Goal: Use online tool/utility: Utilize a website feature to perform a specific function

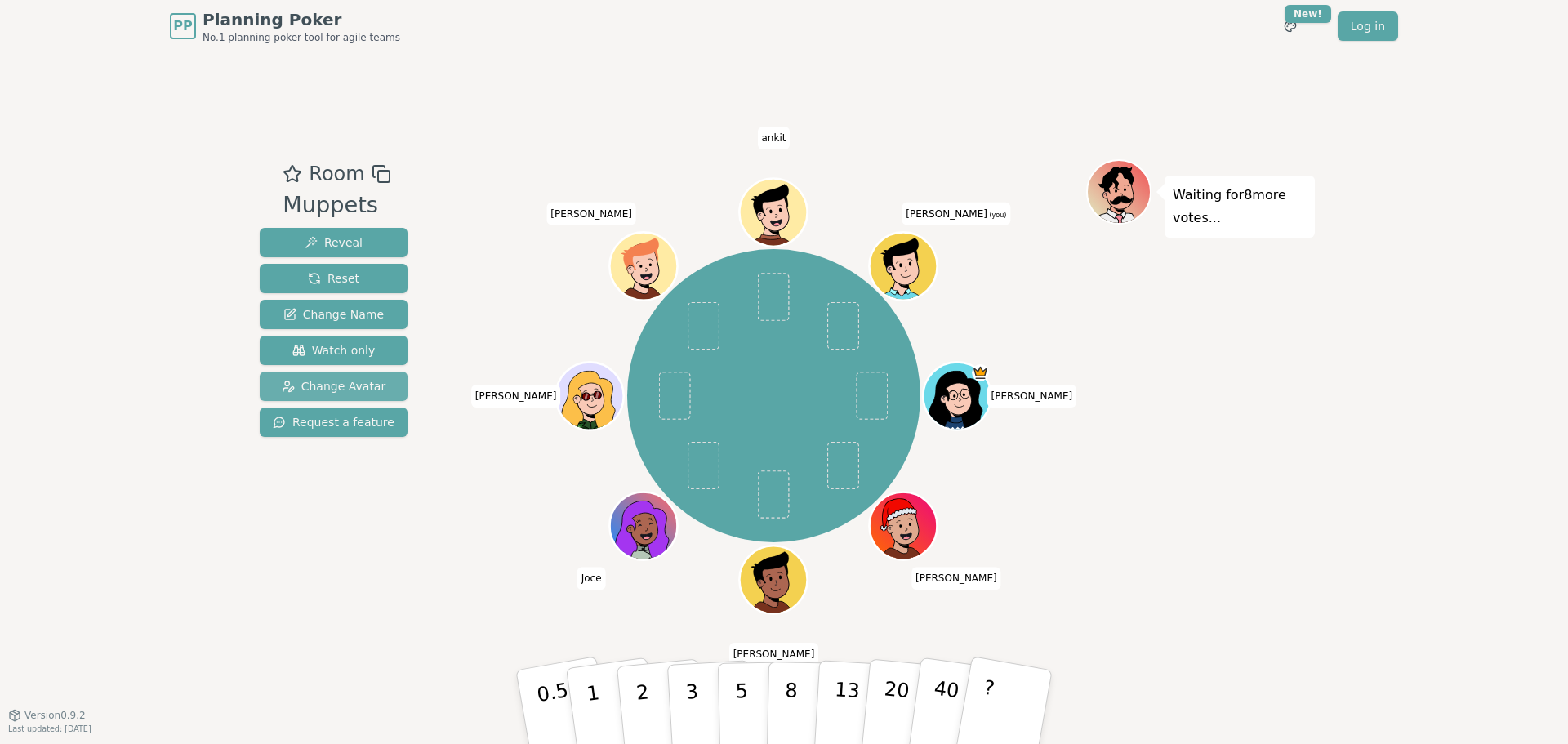
click at [346, 383] on span "Change Avatar" at bounding box center [334, 386] width 105 height 16
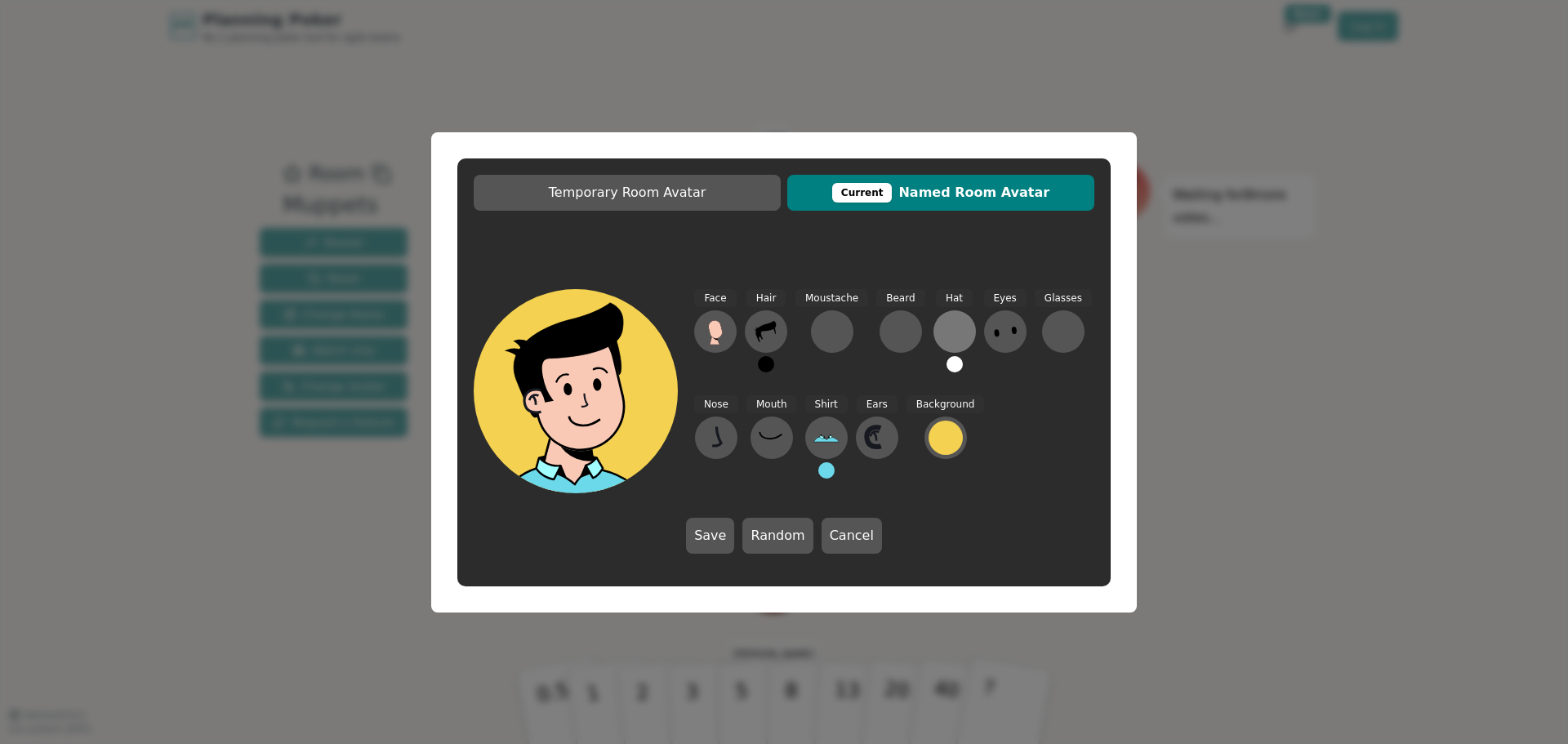
click at [948, 330] on div at bounding box center [955, 331] width 26 height 26
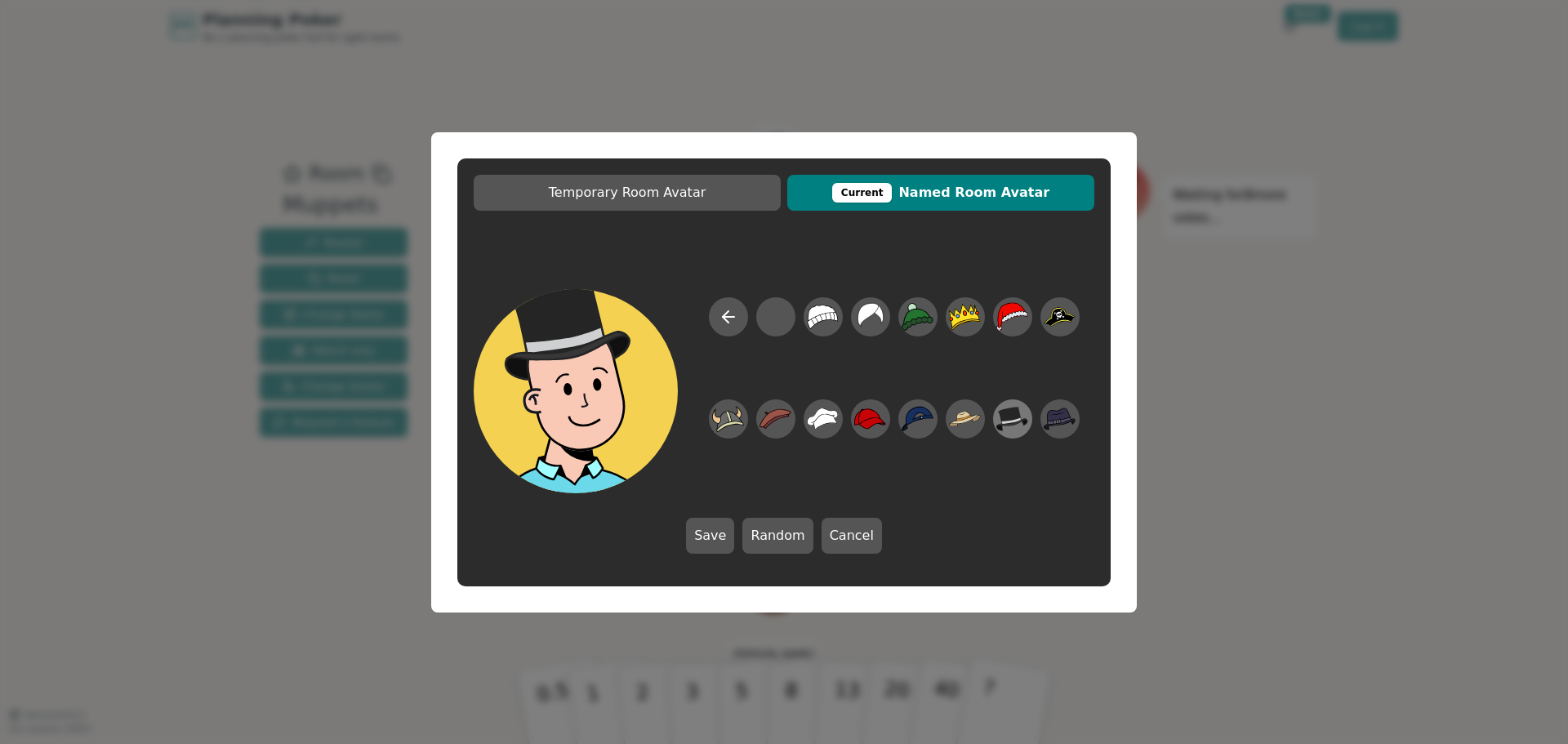
click at [1010, 419] on icon at bounding box center [1011, 419] width 32 height 25
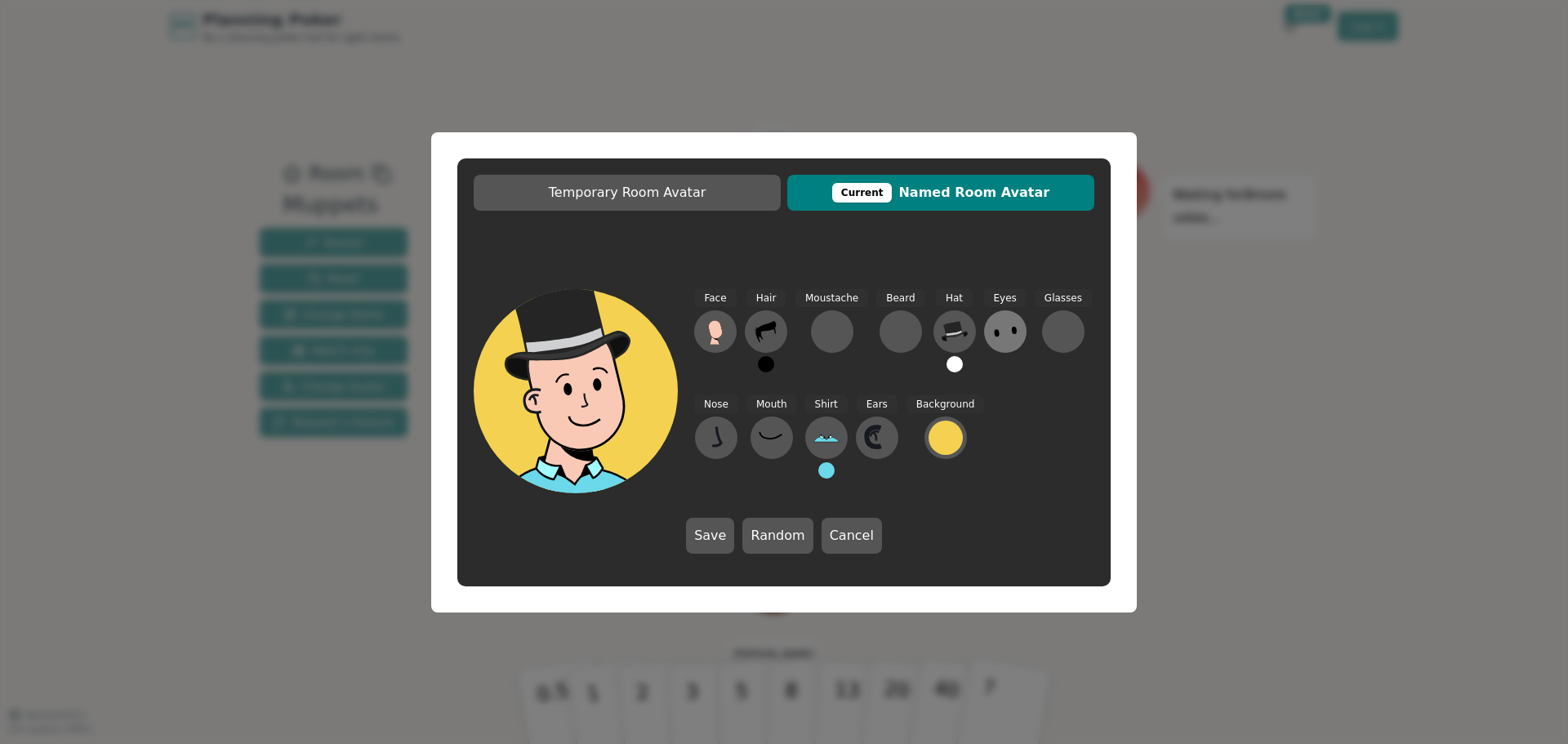
click at [996, 329] on icon at bounding box center [1005, 331] width 26 height 26
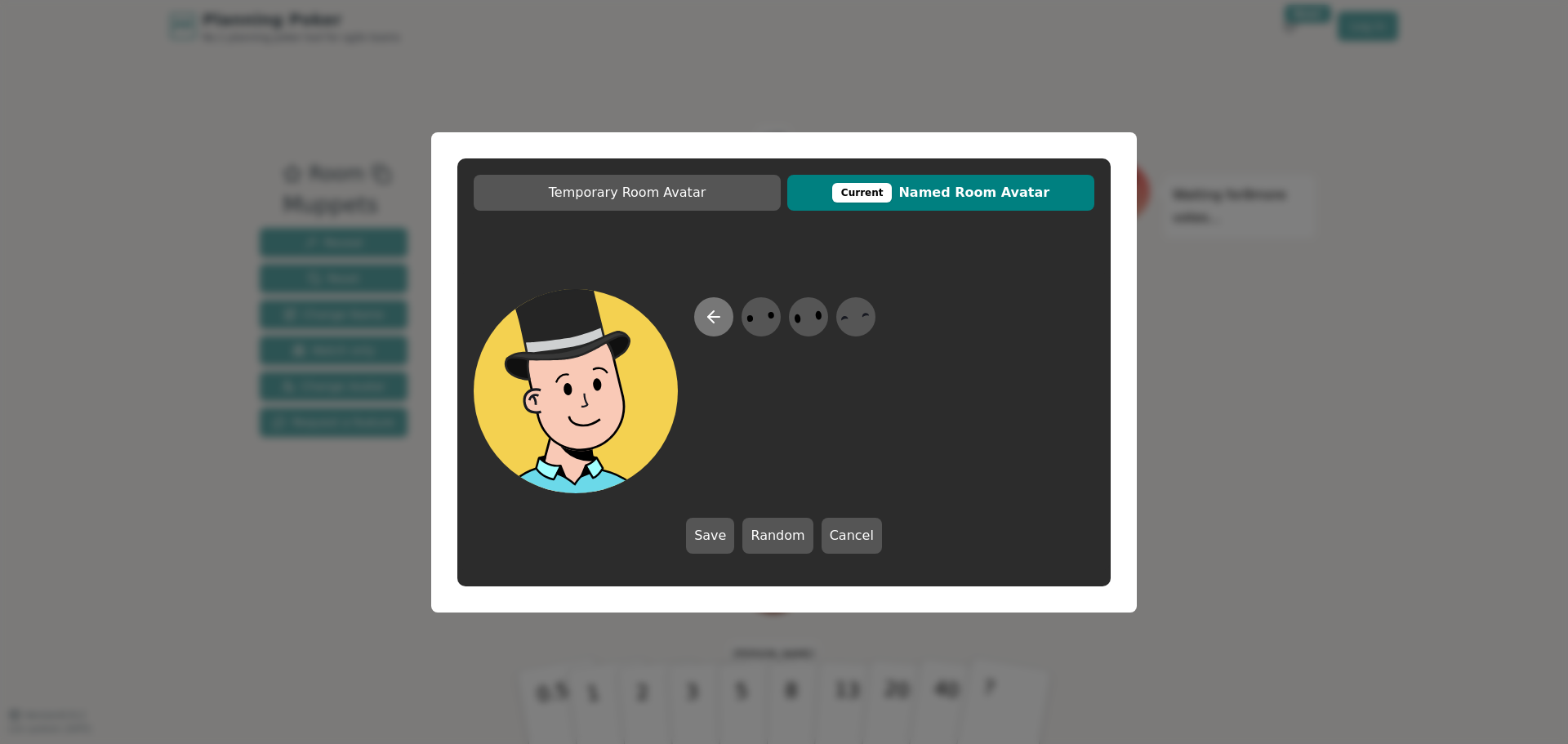
click at [719, 325] on icon at bounding box center [714, 317] width 20 height 20
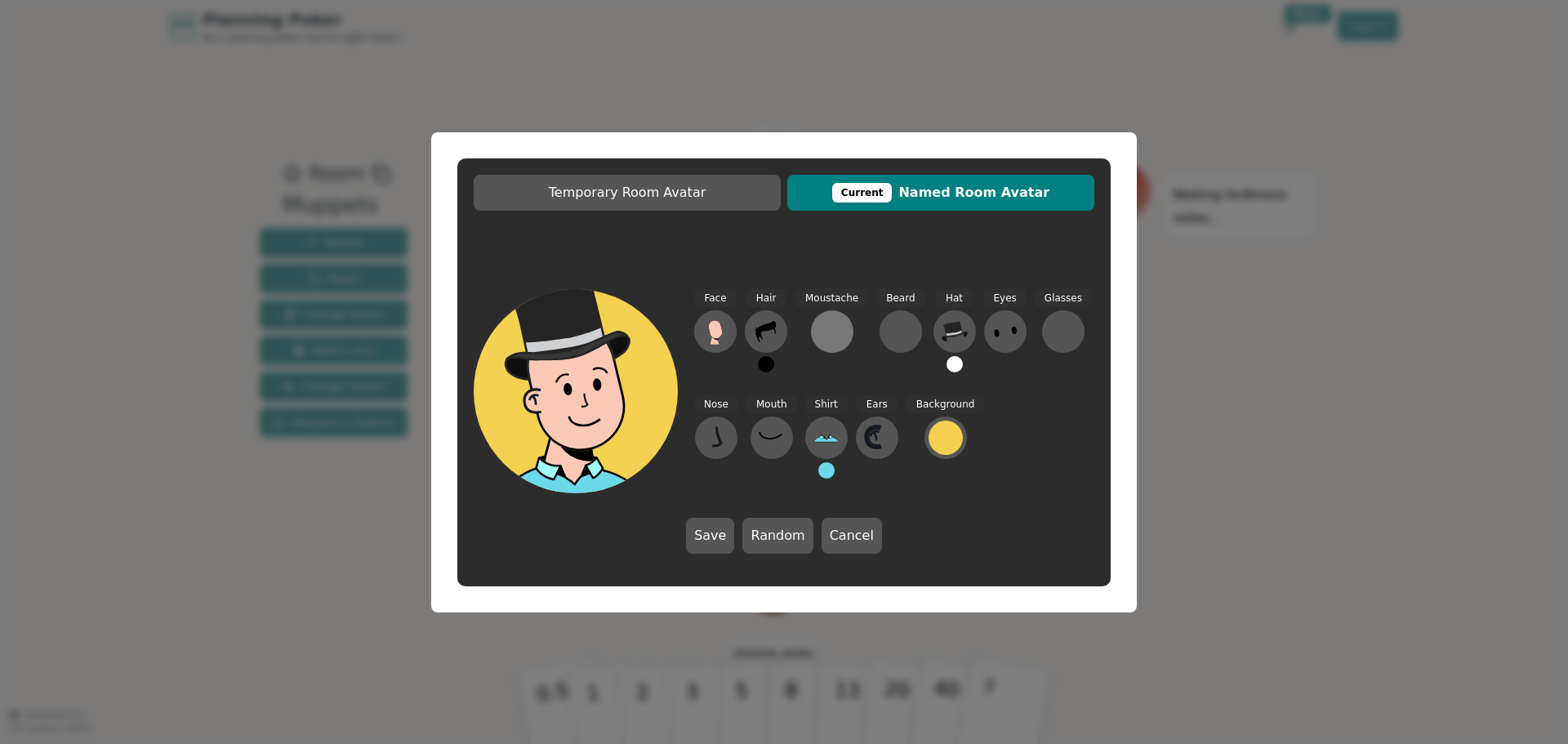
click at [835, 330] on div at bounding box center [832, 331] width 26 height 26
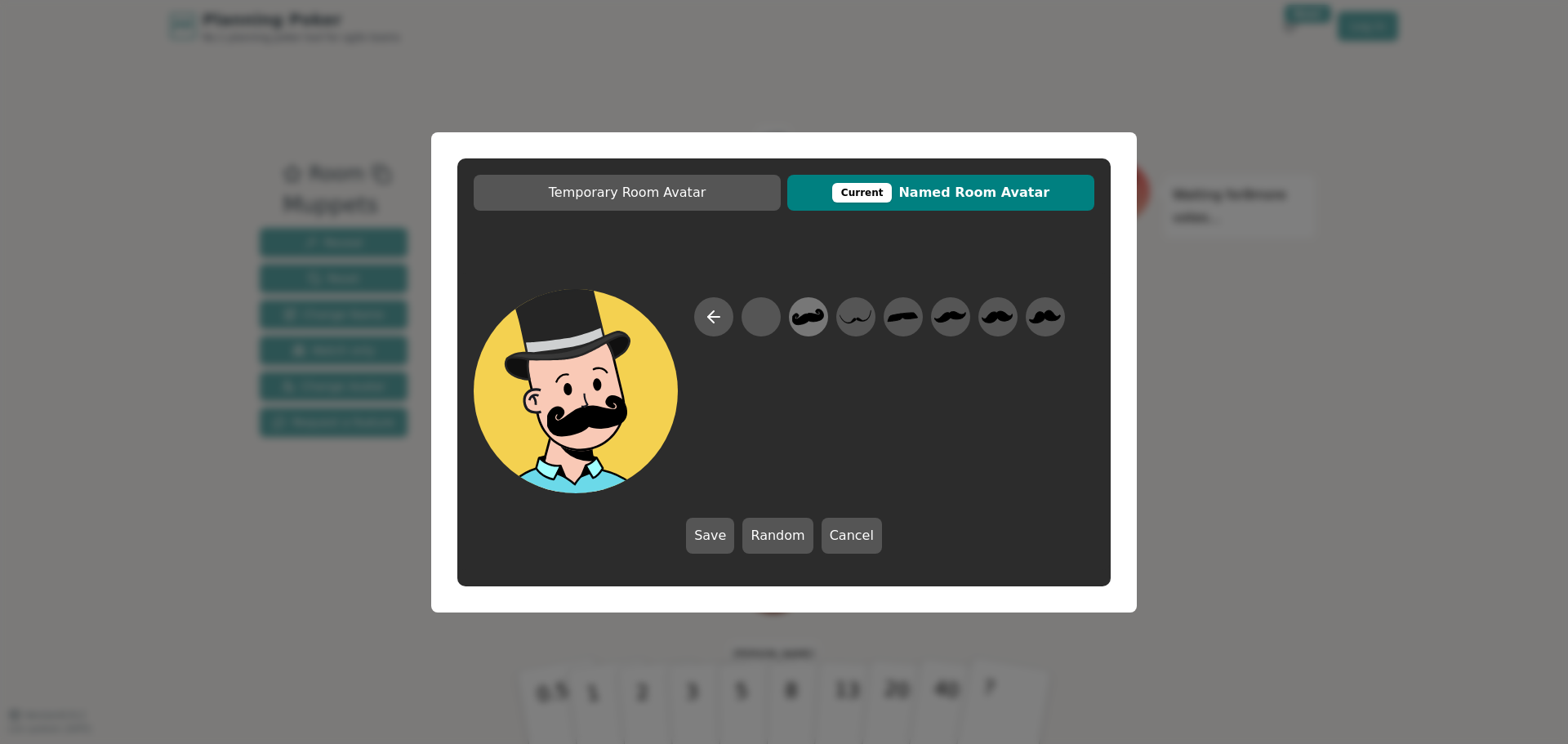
click at [809, 319] on icon at bounding box center [807, 317] width 32 height 16
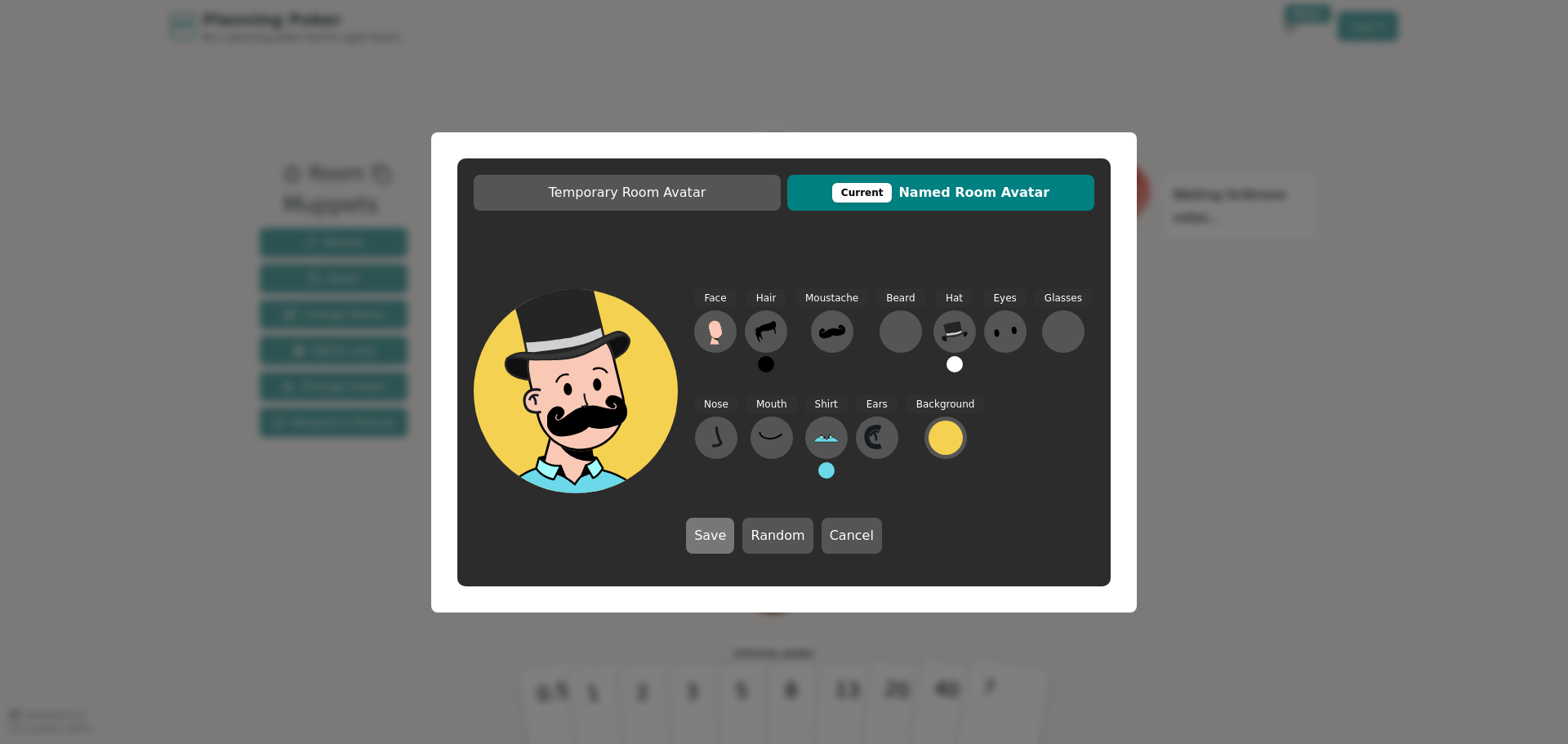
click at [722, 530] on button "Save" at bounding box center [710, 536] width 48 height 36
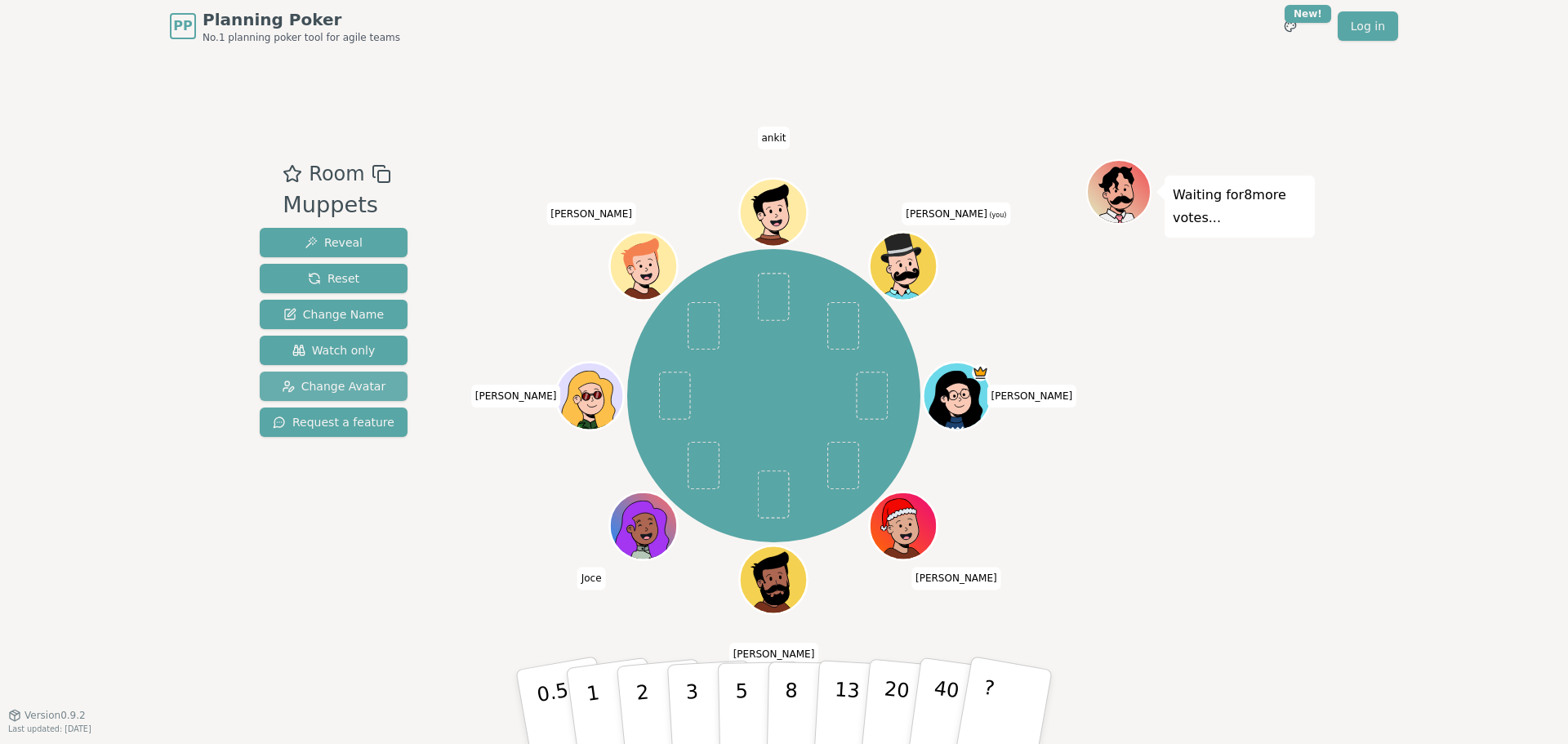
click at [348, 390] on span "Change Avatar" at bounding box center [334, 386] width 105 height 16
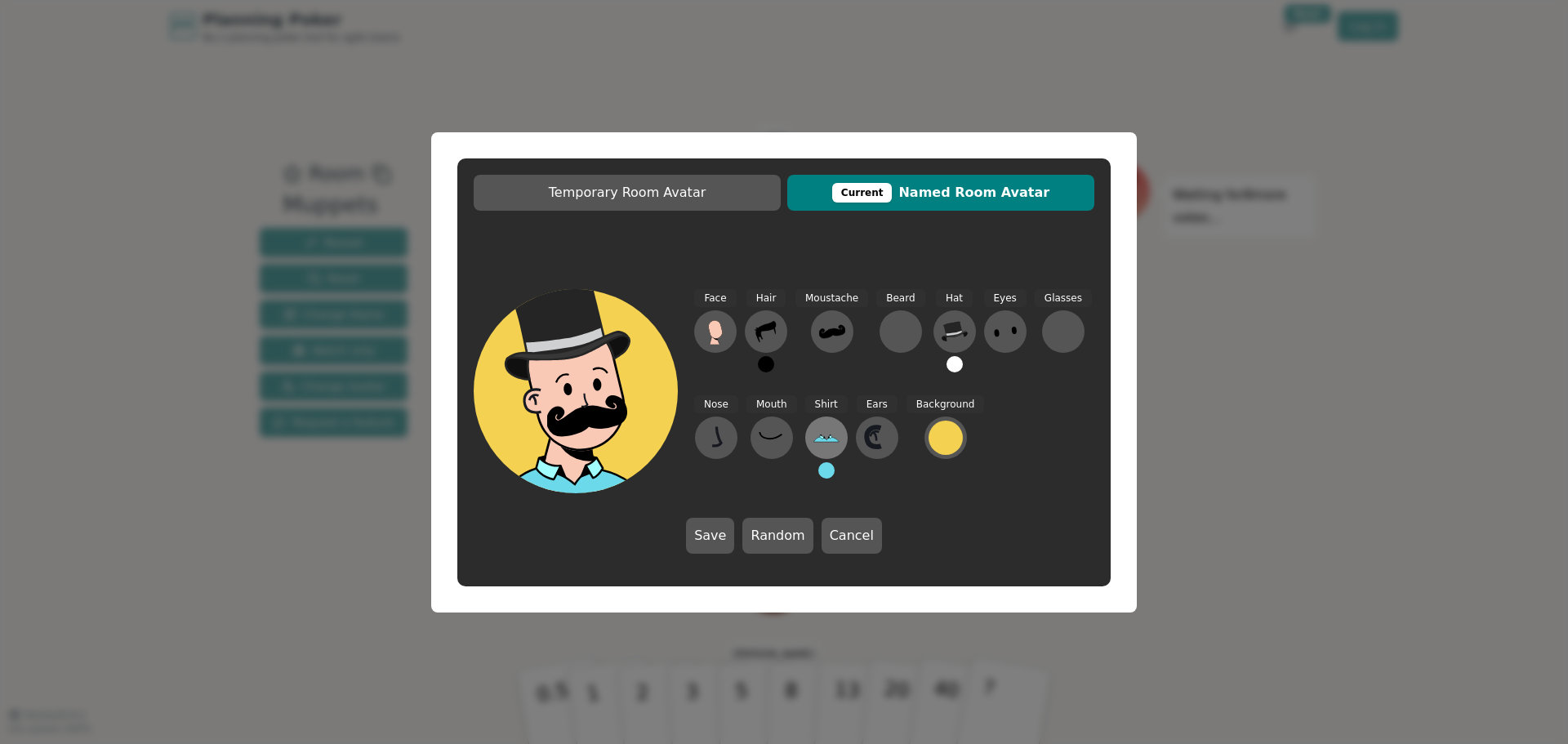
click at [828, 433] on icon at bounding box center [826, 438] width 26 height 26
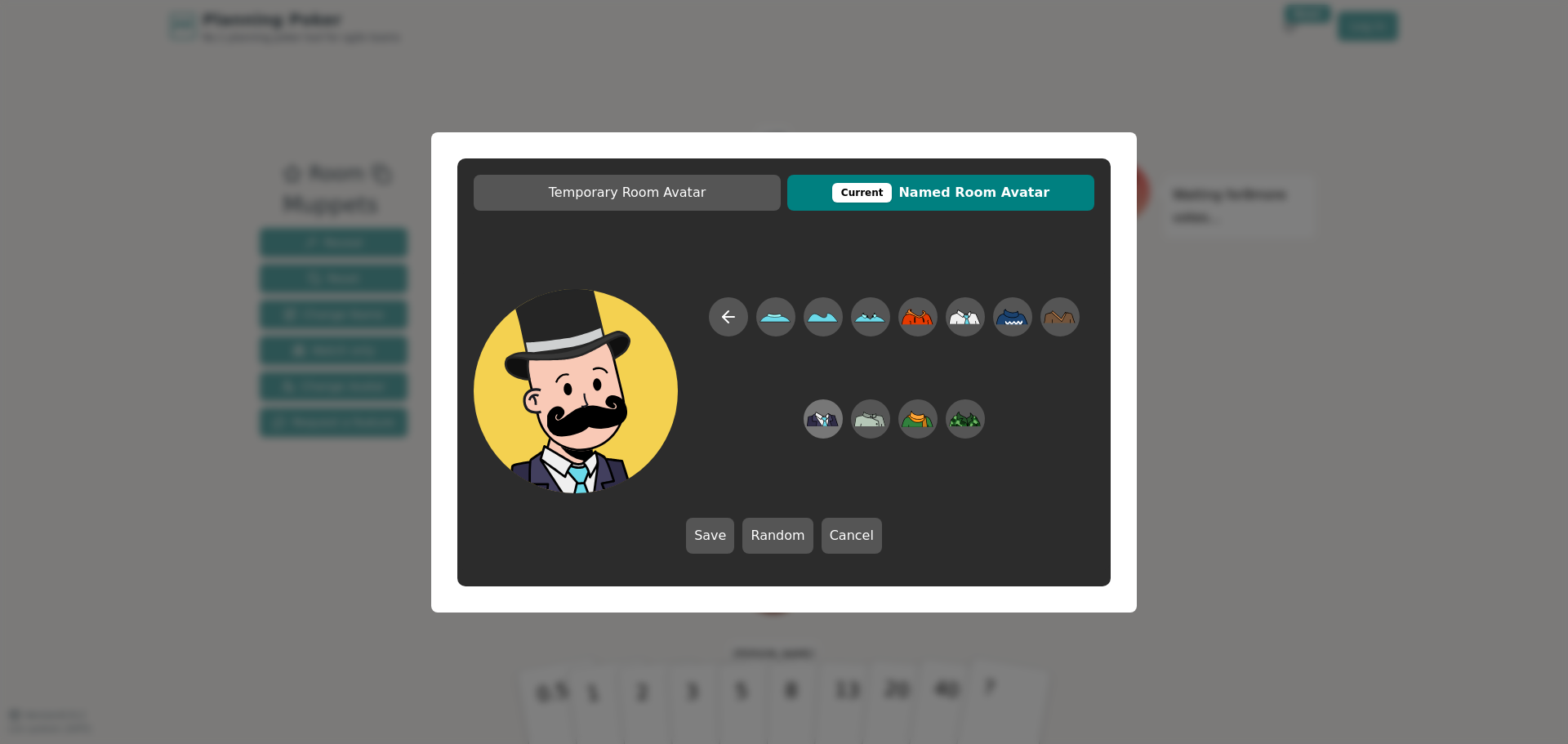
click at [829, 420] on icon at bounding box center [823, 419] width 32 height 15
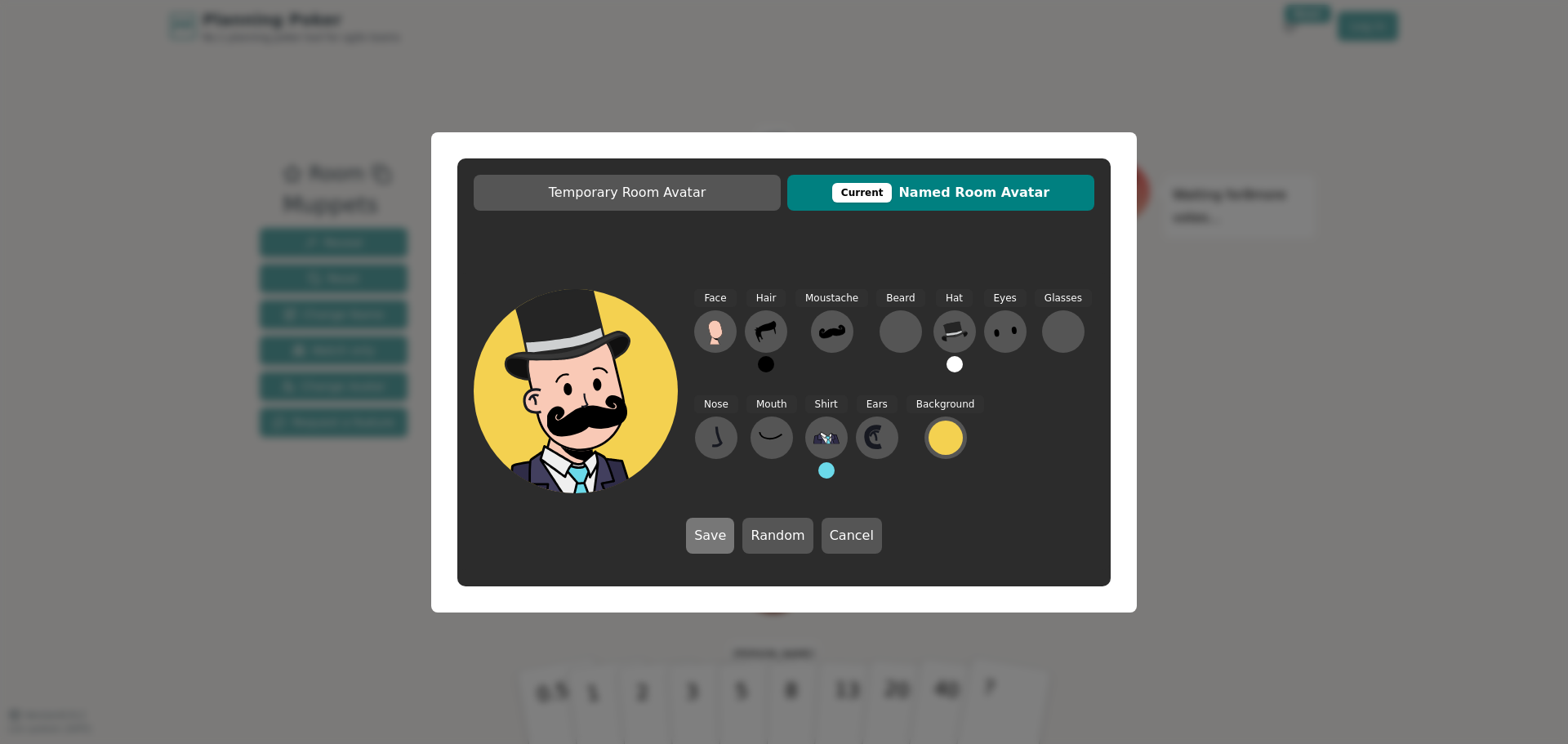
click at [709, 541] on button "Save" at bounding box center [710, 536] width 48 height 36
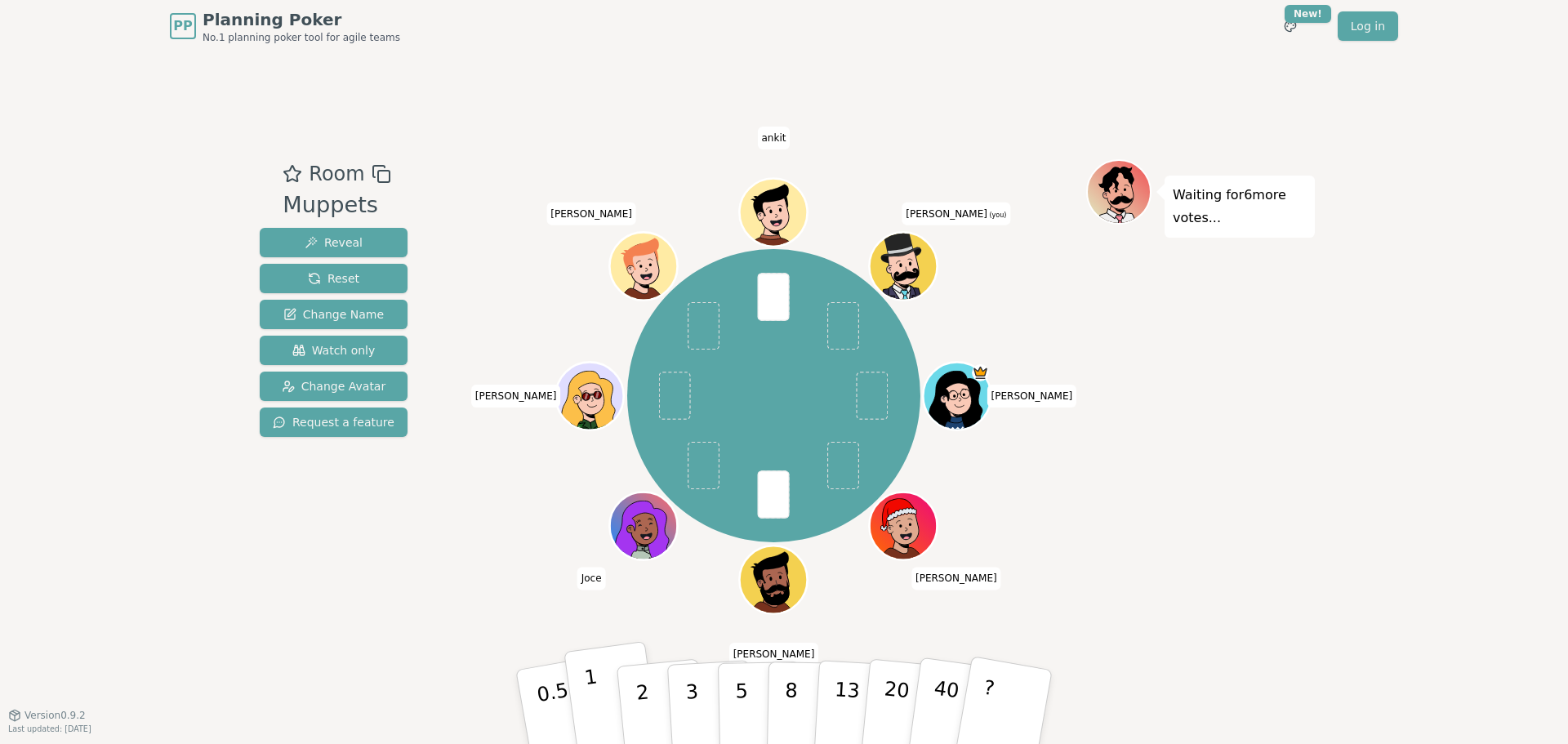
click at [601, 697] on button "1" at bounding box center [612, 707] width 97 height 132
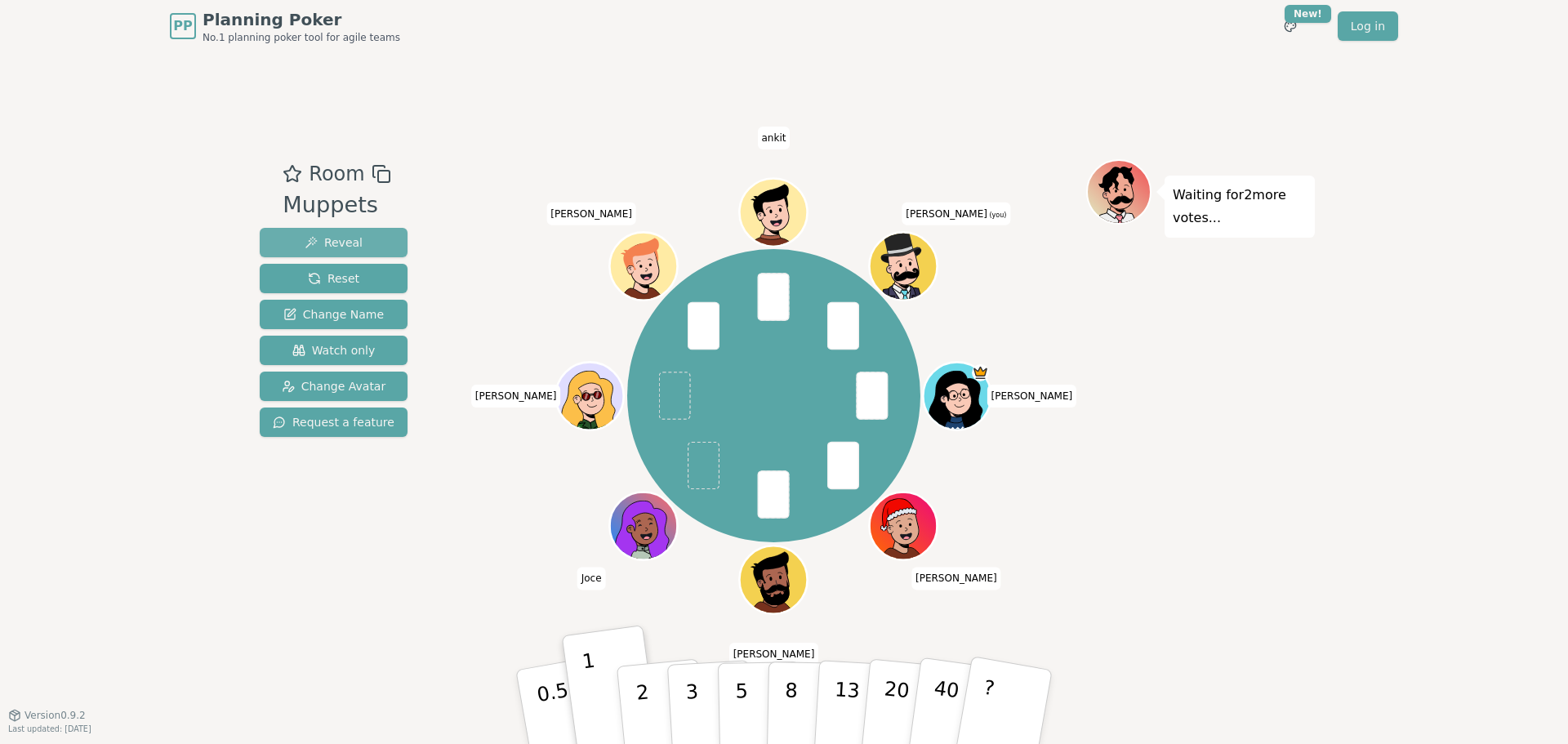
click at [331, 239] on span "Reveal" at bounding box center [334, 242] width 58 height 16
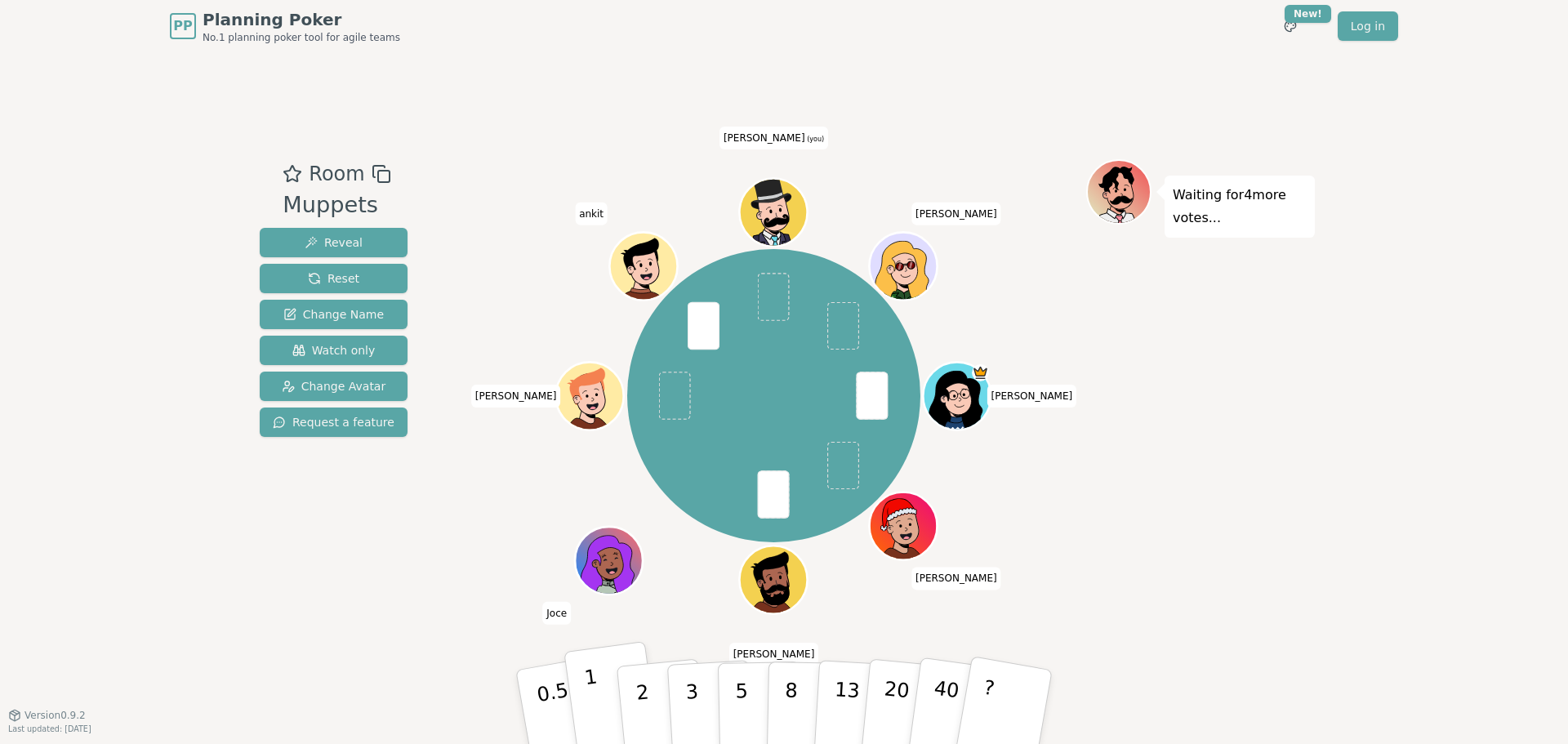
click at [593, 696] on p "1" at bounding box center [595, 710] width 25 height 89
click at [586, 693] on p "1" at bounding box center [595, 710] width 25 height 89
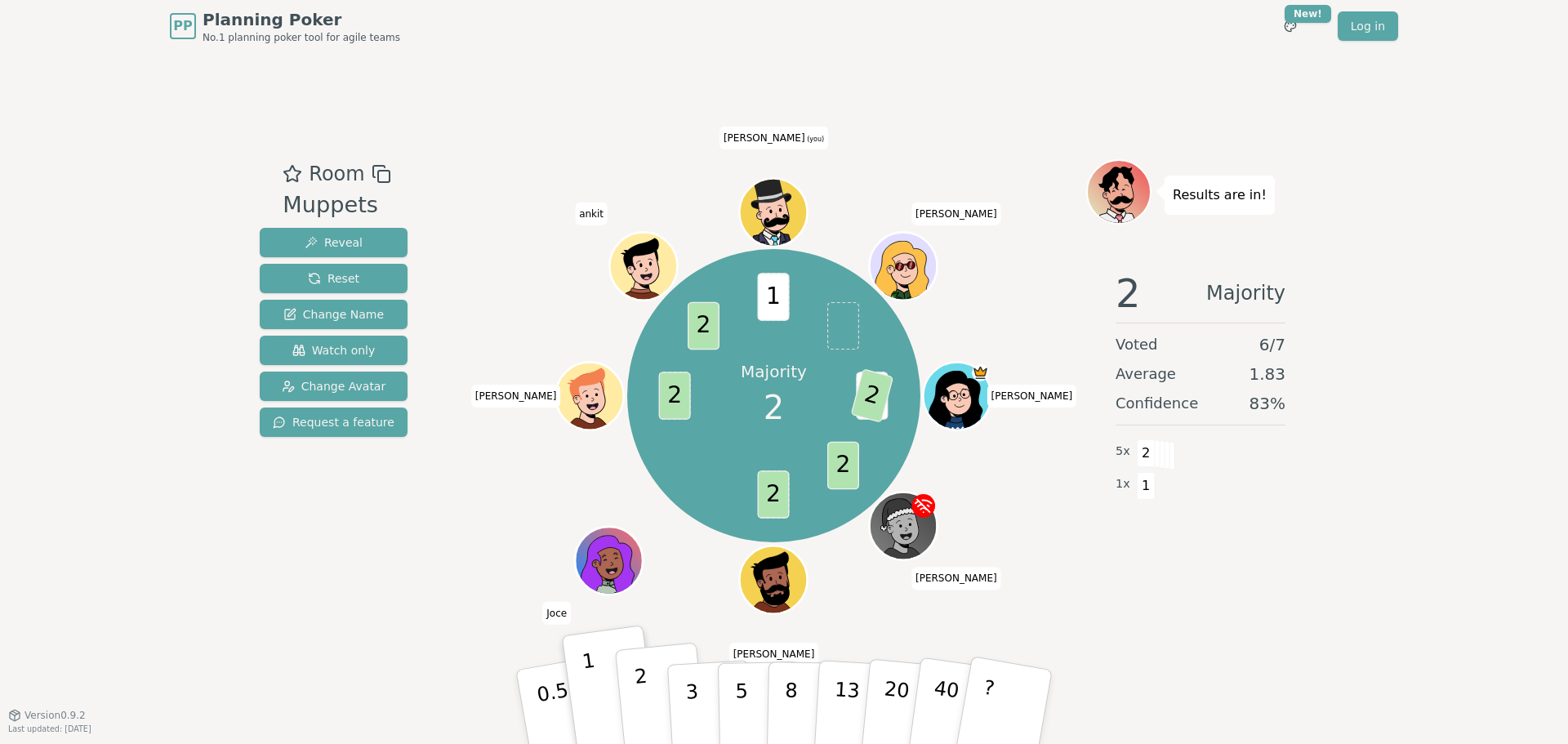
click at [648, 698] on button "2" at bounding box center [661, 707] width 93 height 130
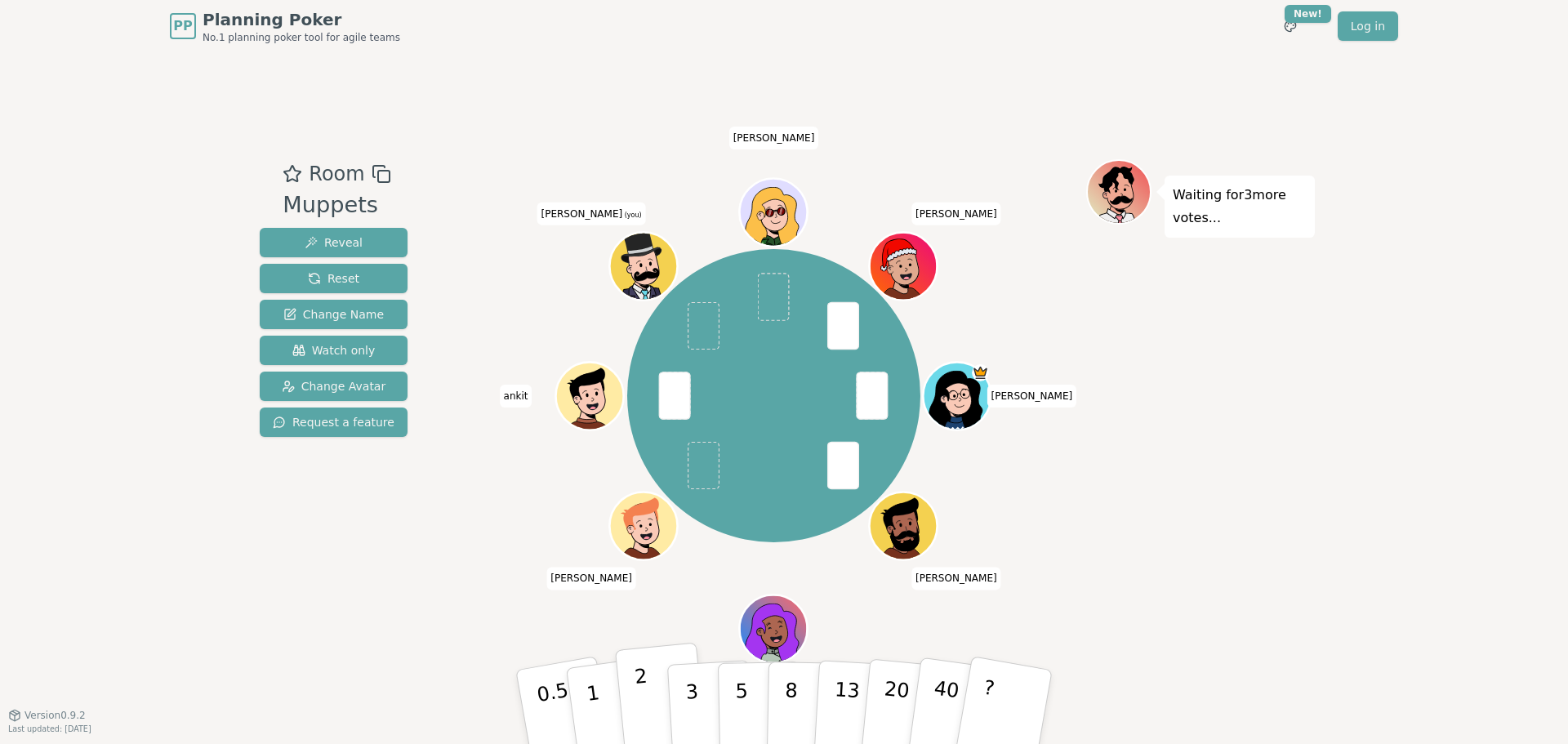
click at [648, 692] on button "2" at bounding box center [661, 707] width 93 height 130
